Goal: Find specific page/section: Find specific page/section

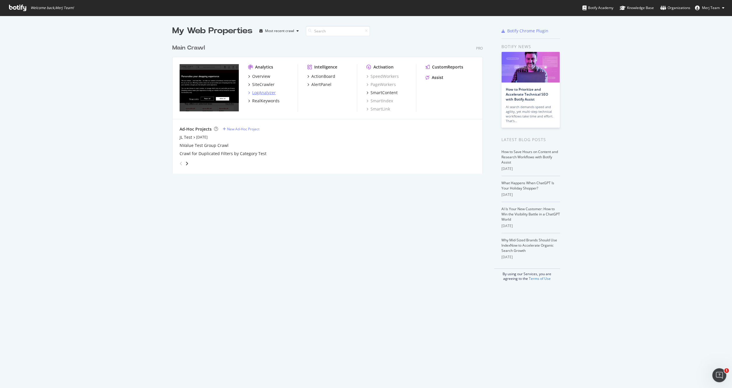
click at [258, 94] on div "LogAnalyzer" at bounding box center [264, 93] width 24 height 6
